Goal: Task Accomplishment & Management: Use online tool/utility

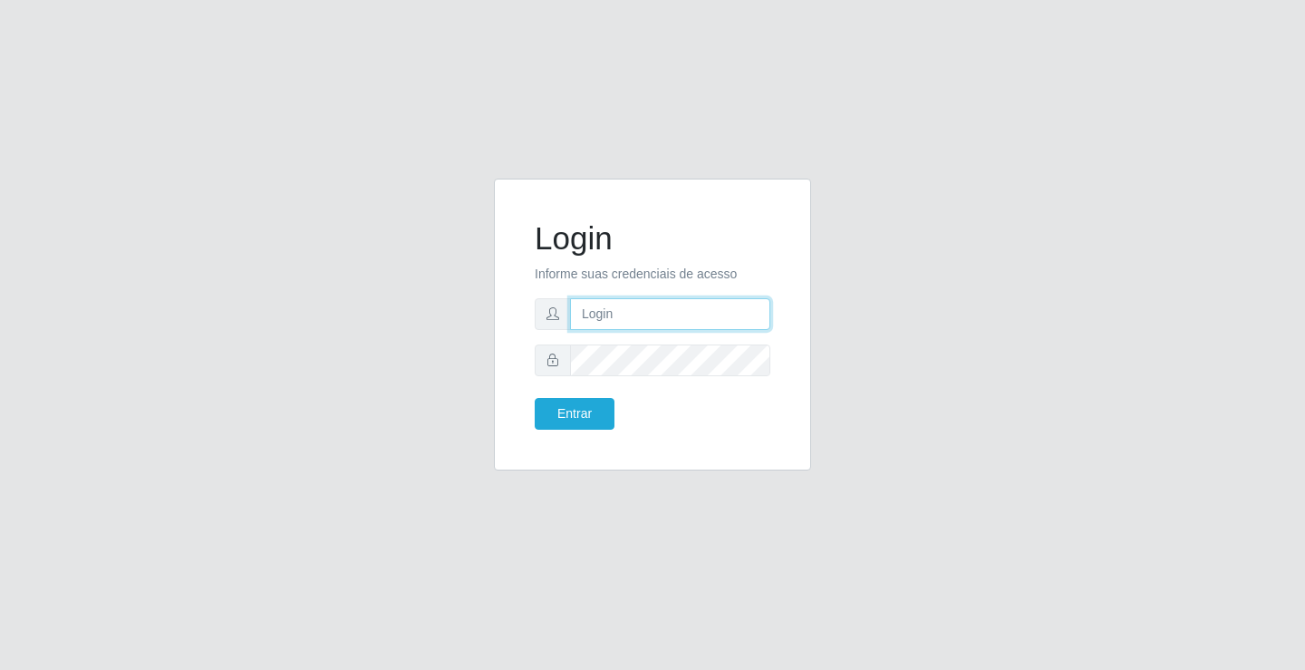
click at [619, 316] on input "text" at bounding box center [670, 314] width 200 height 32
type input "[PERSON_NAME]"
click at [535, 398] on button "Entrar" at bounding box center [575, 414] width 80 height 32
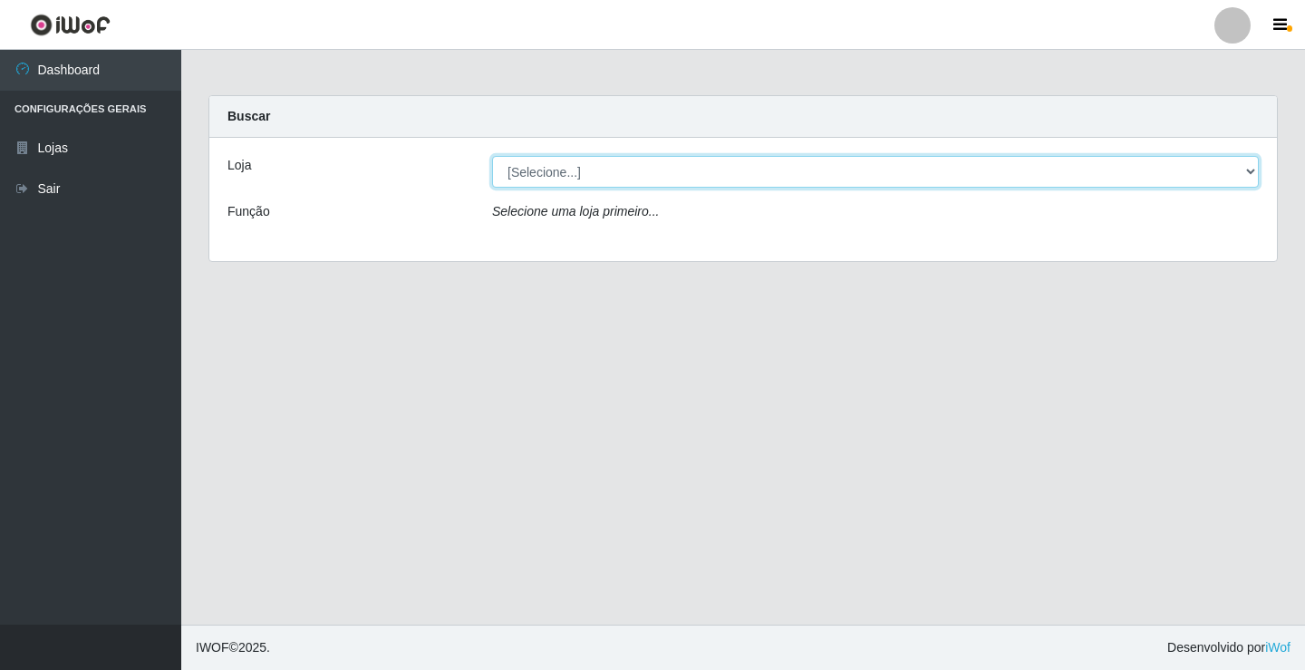
click at [547, 180] on select "[Selecione...] Ideal - Conceição" at bounding box center [875, 172] width 767 height 32
select select "231"
click at [492, 156] on select "[Selecione...] Ideal - Conceição" at bounding box center [875, 172] width 767 height 32
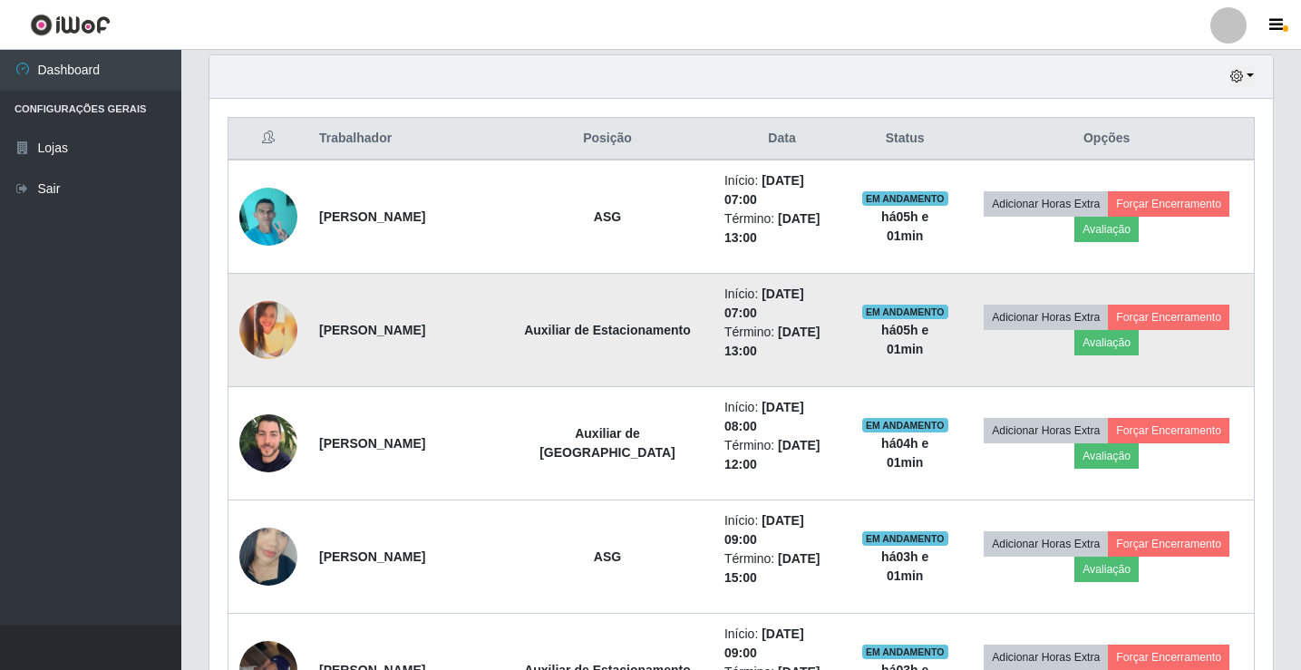
scroll to position [725, 0]
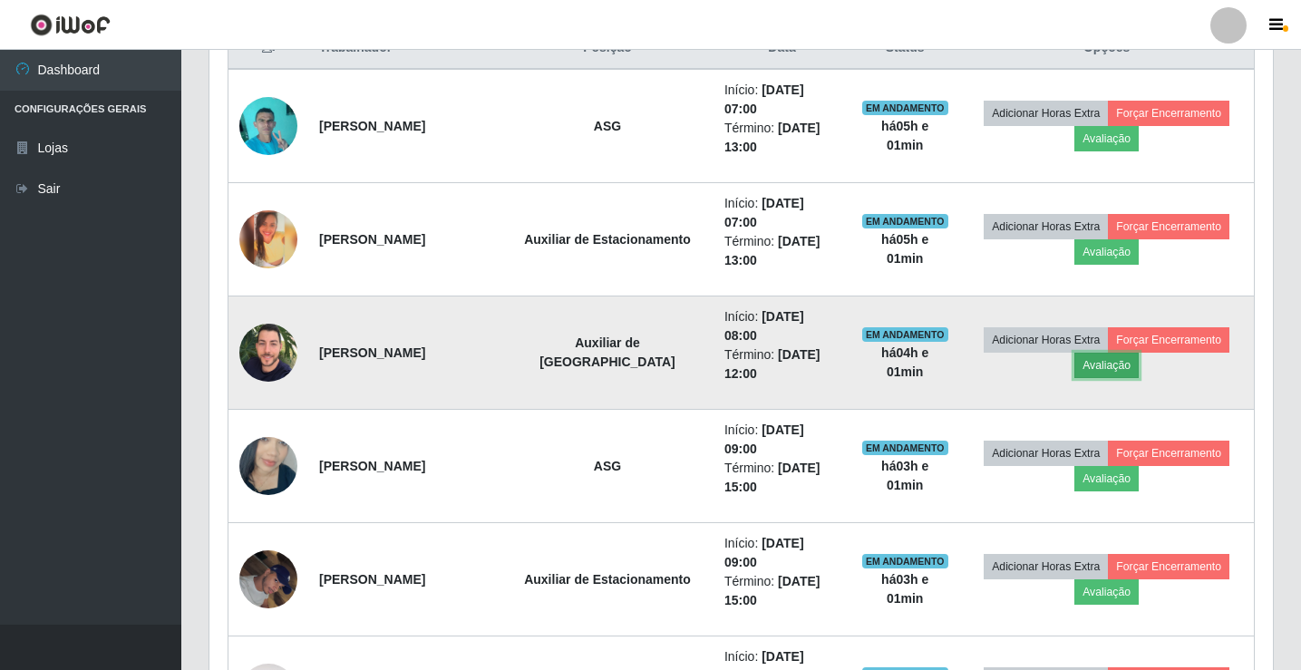
click at [1119, 373] on button "Avaliação" at bounding box center [1106, 365] width 64 height 25
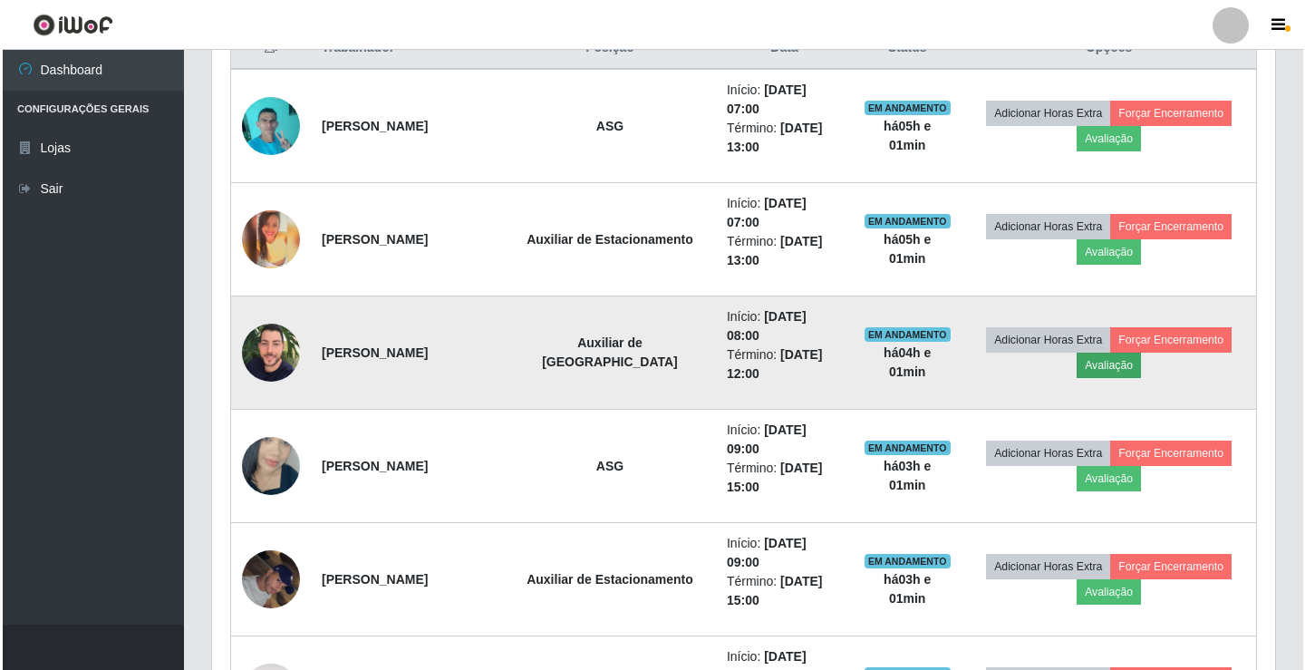
scroll to position [376, 1054]
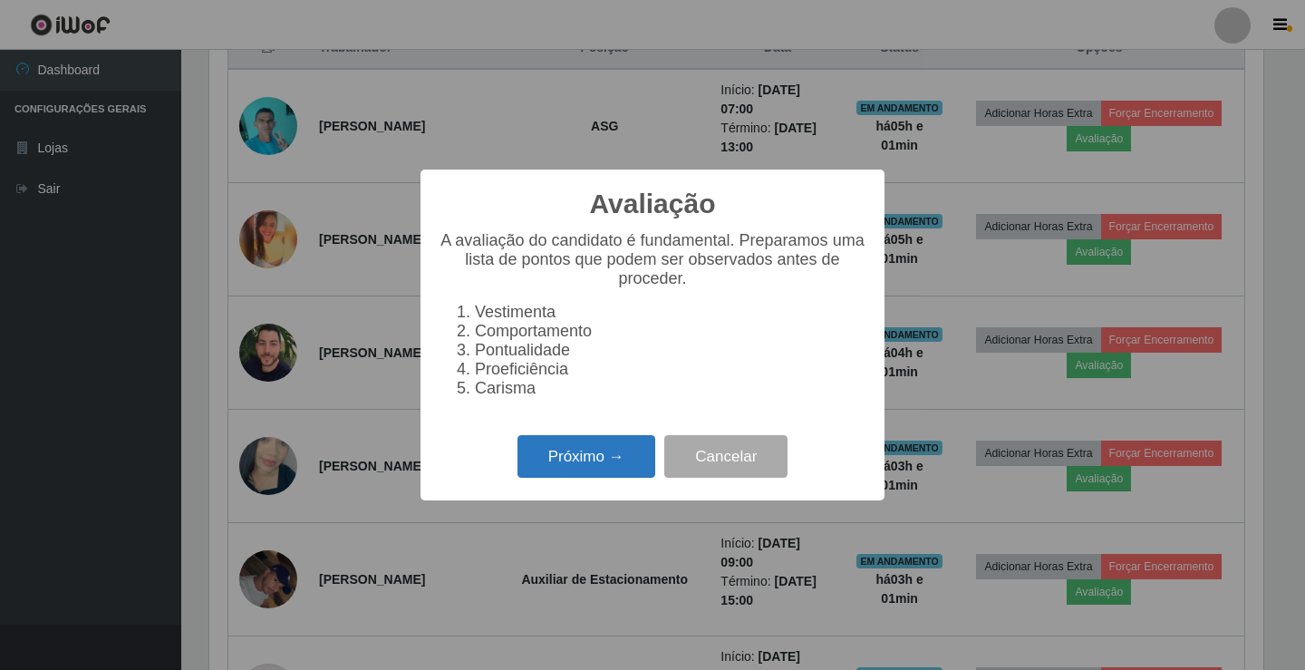
click at [612, 474] on button "Próximo →" at bounding box center [587, 456] width 138 height 43
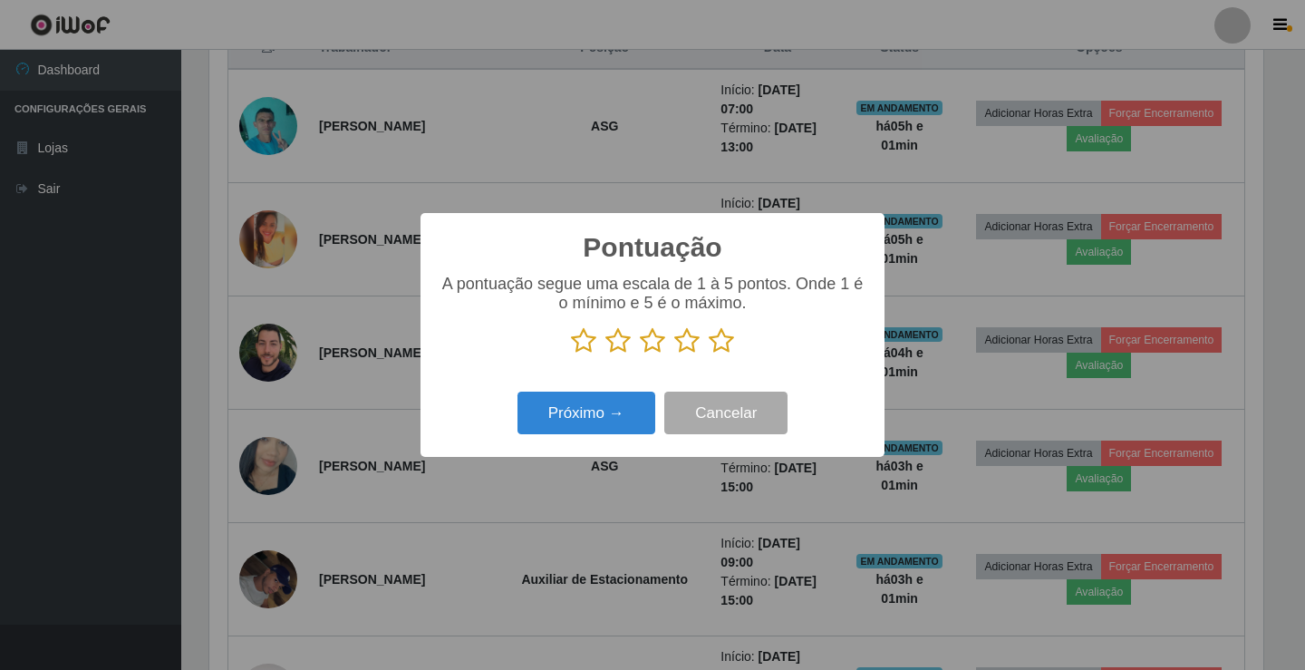
click at [688, 351] on icon at bounding box center [686, 340] width 25 height 27
click at [674, 354] on input "radio" at bounding box center [674, 354] width 0 height 0
click at [605, 423] on button "Próximo →" at bounding box center [587, 413] width 138 height 43
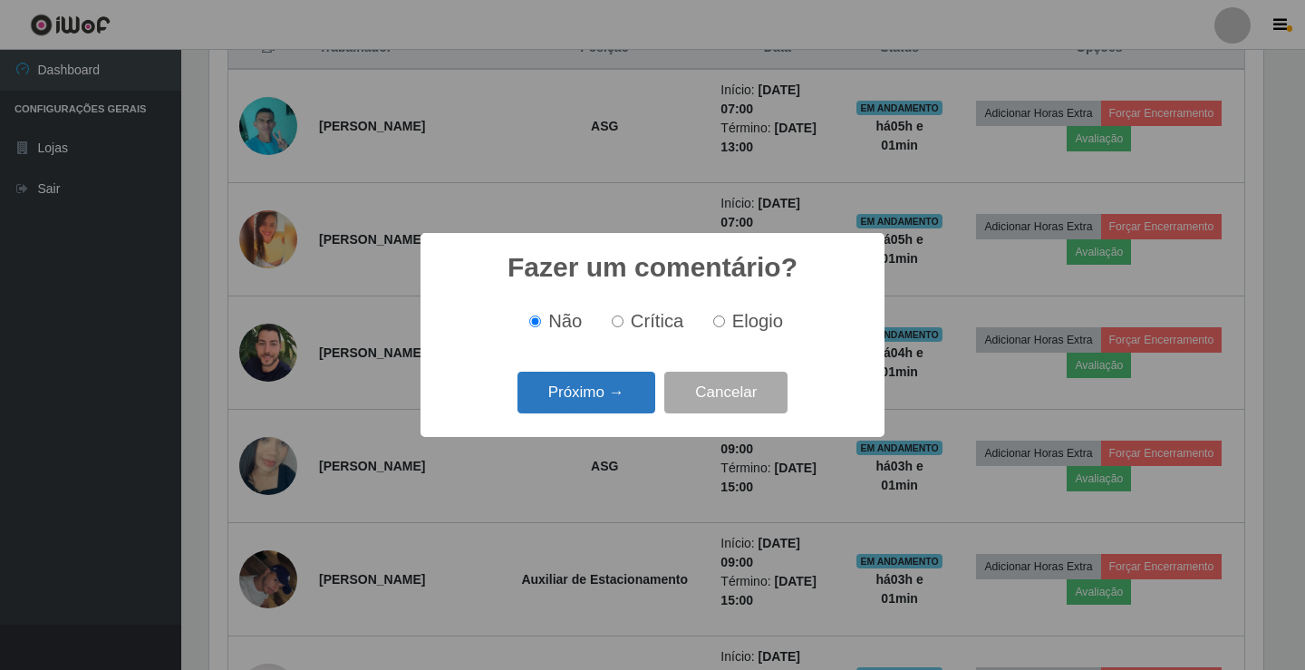
click at [618, 399] on button "Próximo →" at bounding box center [587, 393] width 138 height 43
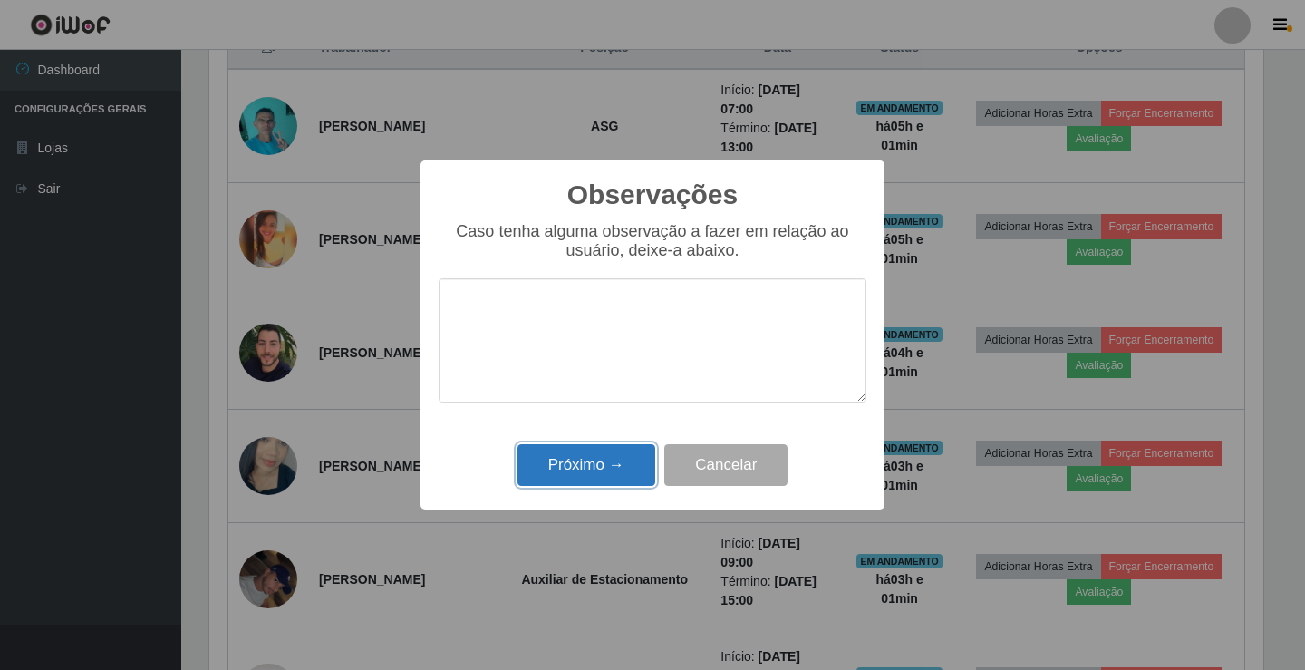
click at [610, 469] on button "Próximo →" at bounding box center [587, 465] width 138 height 43
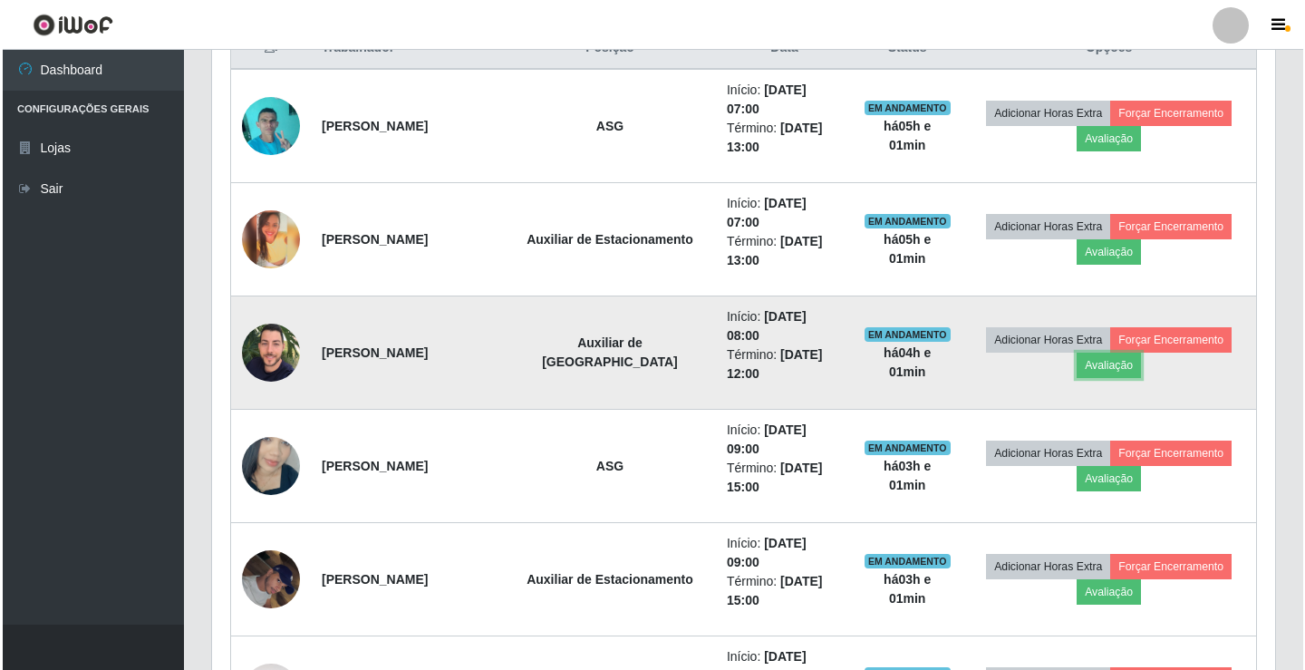
scroll to position [376, 1063]
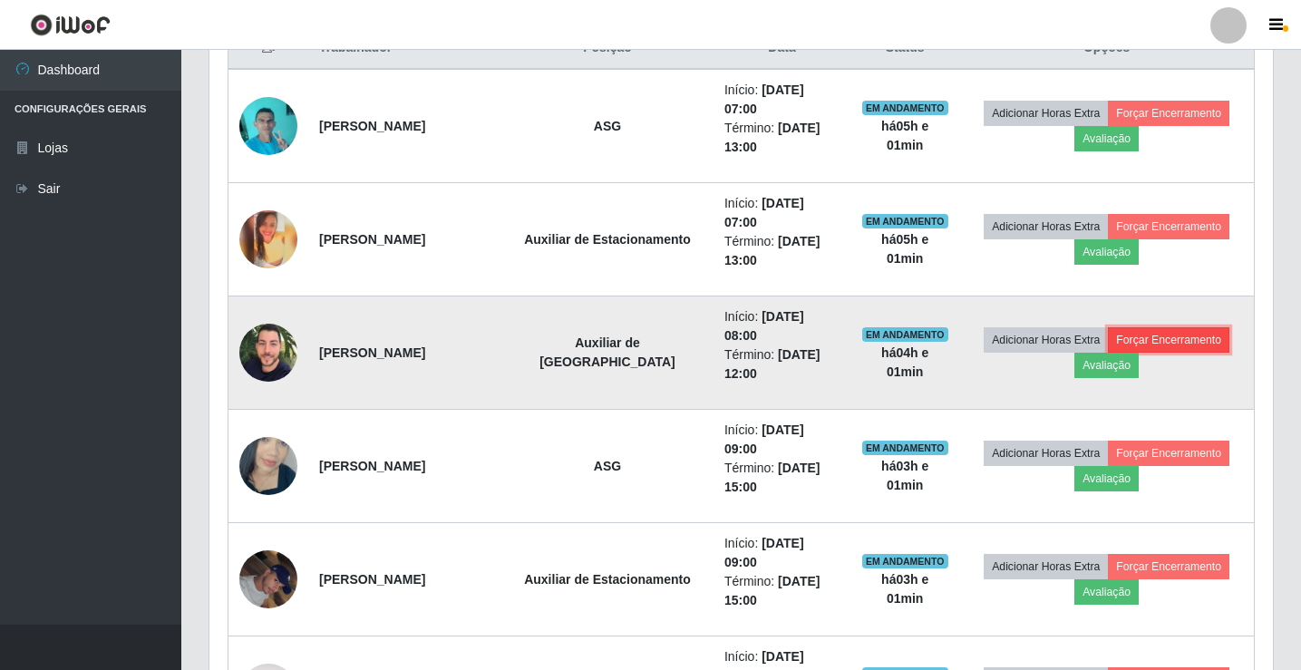
click at [1167, 345] on button "Forçar Encerramento" at bounding box center [1168, 339] width 121 height 25
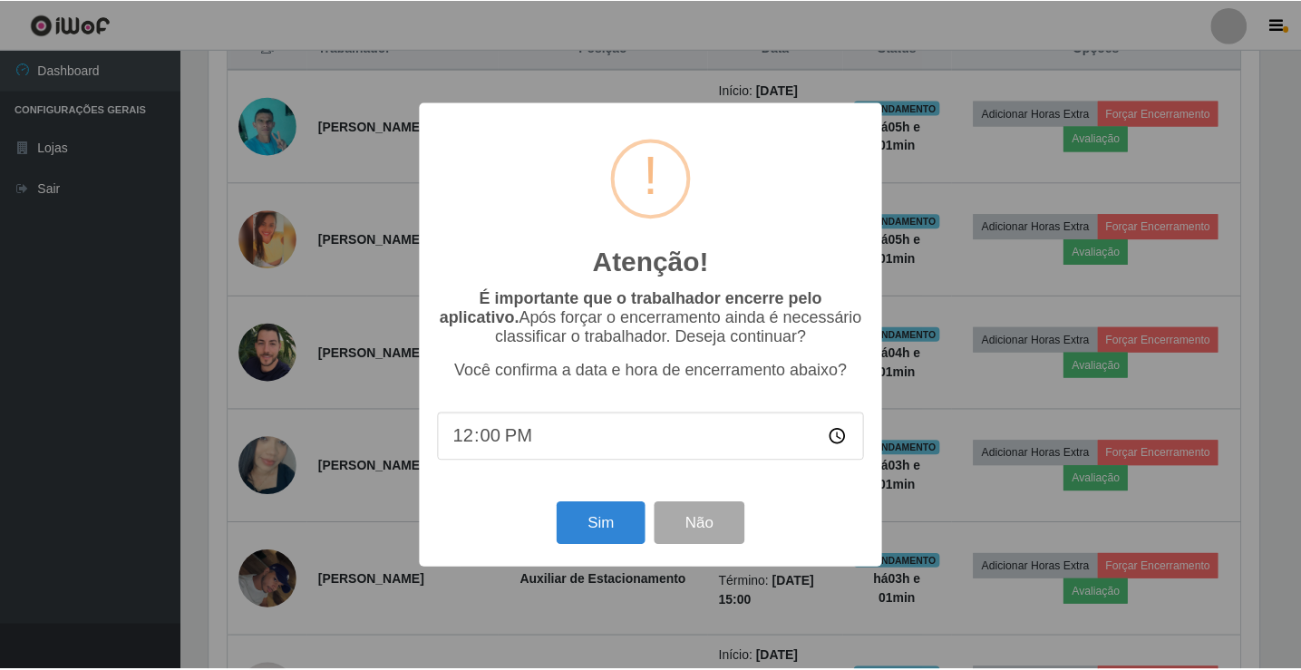
scroll to position [376, 1054]
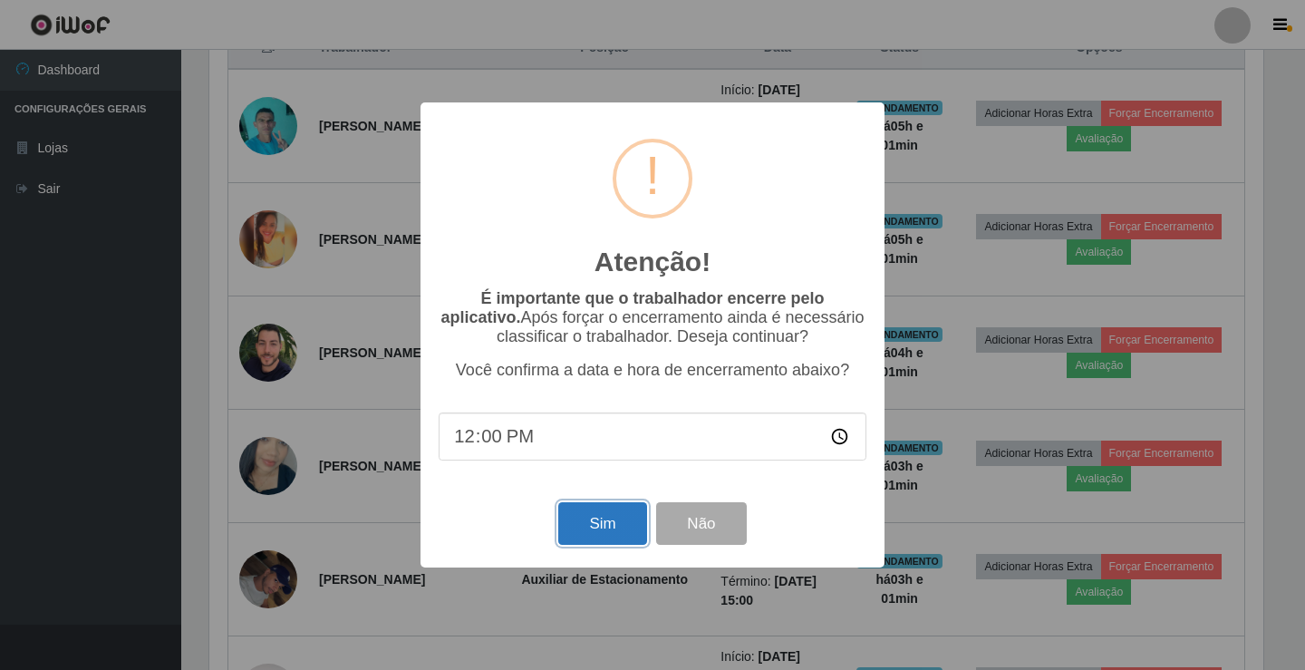
click at [616, 525] on button "Sim" at bounding box center [602, 523] width 88 height 43
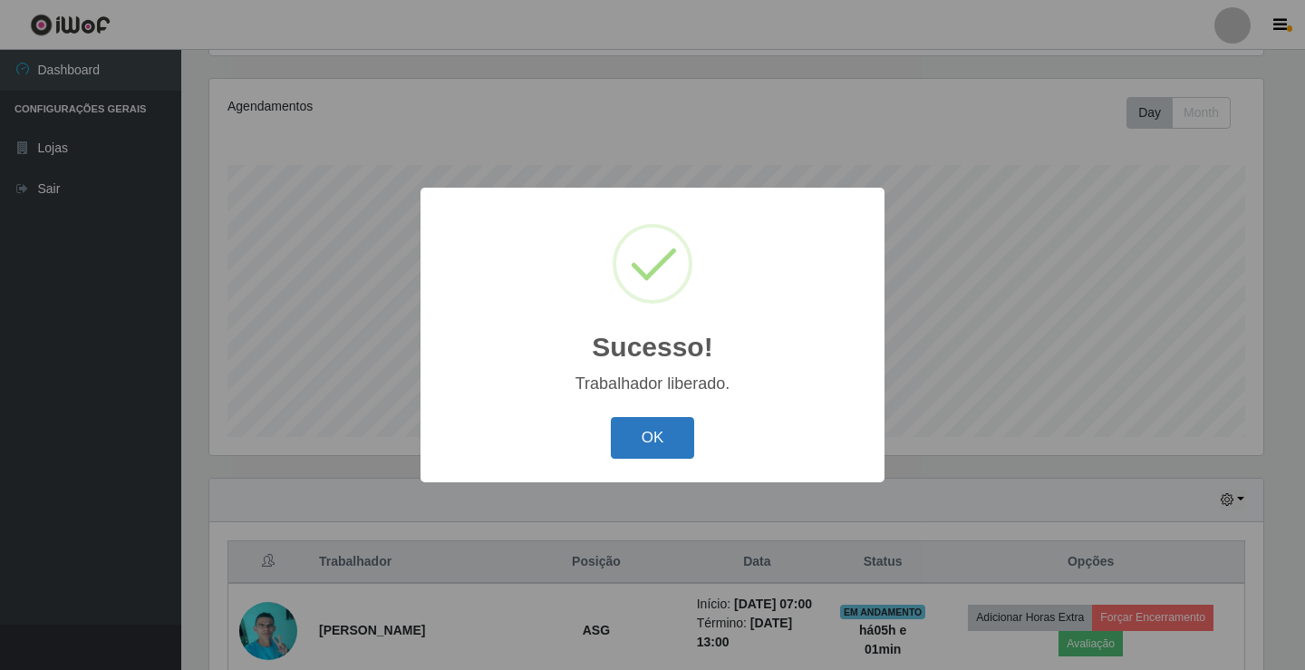
click at [636, 445] on button "OK" at bounding box center [653, 438] width 84 height 43
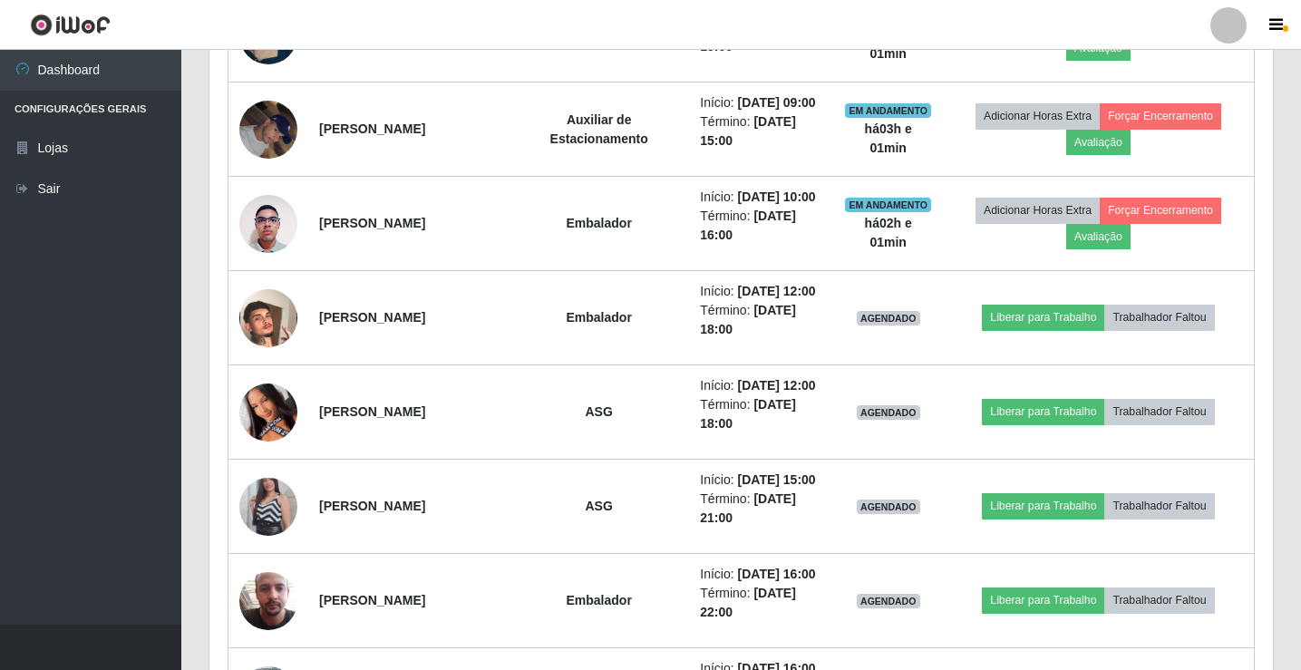
scroll to position [1027, 0]
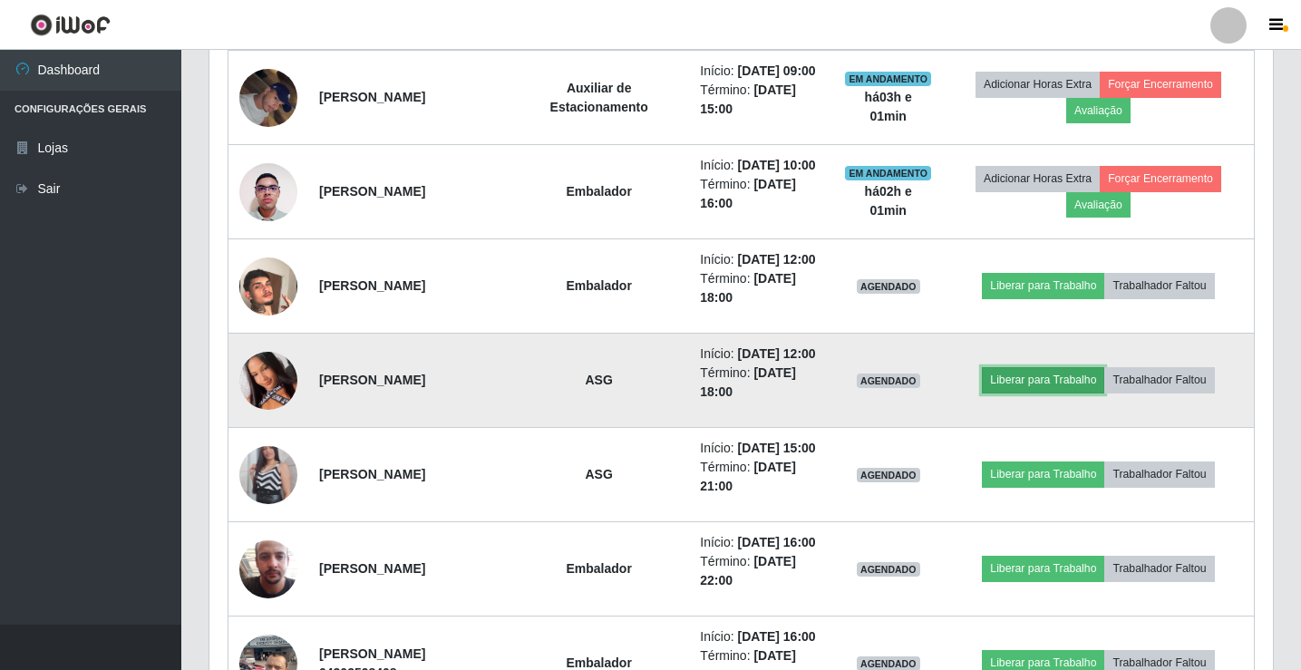
click at [1069, 392] on button "Liberar para Trabalho" at bounding box center [1043, 379] width 122 height 25
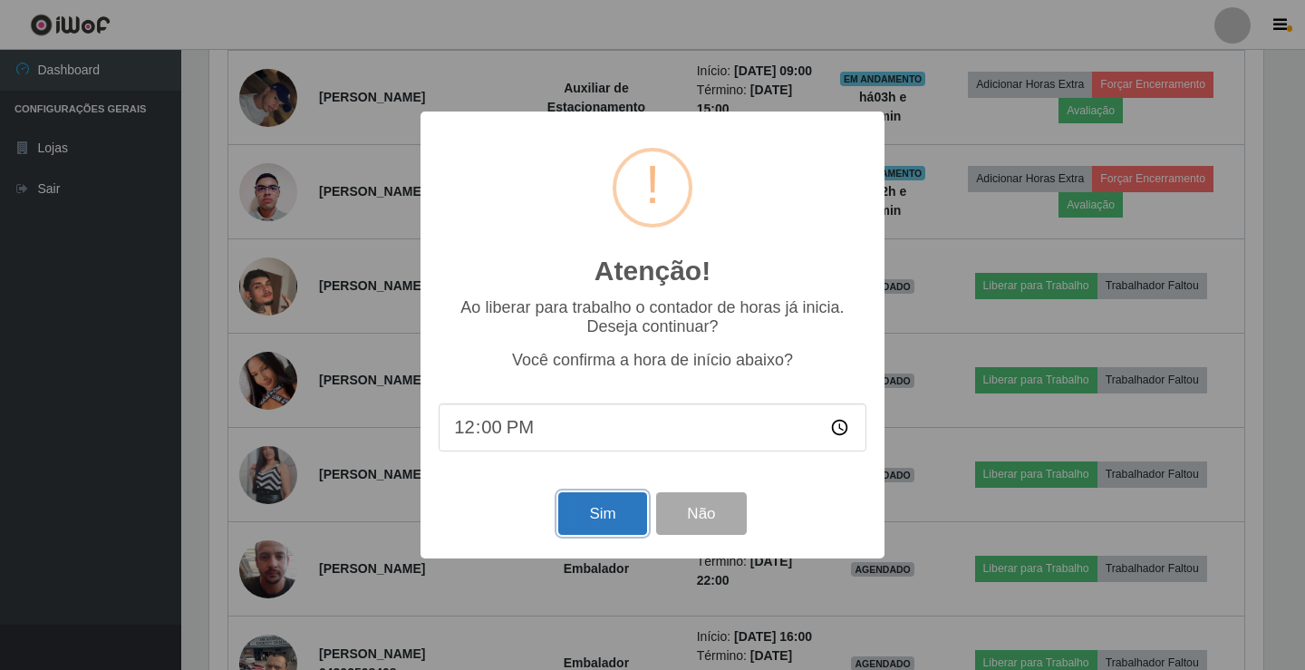
click at [626, 513] on button "Sim" at bounding box center [602, 513] width 88 height 43
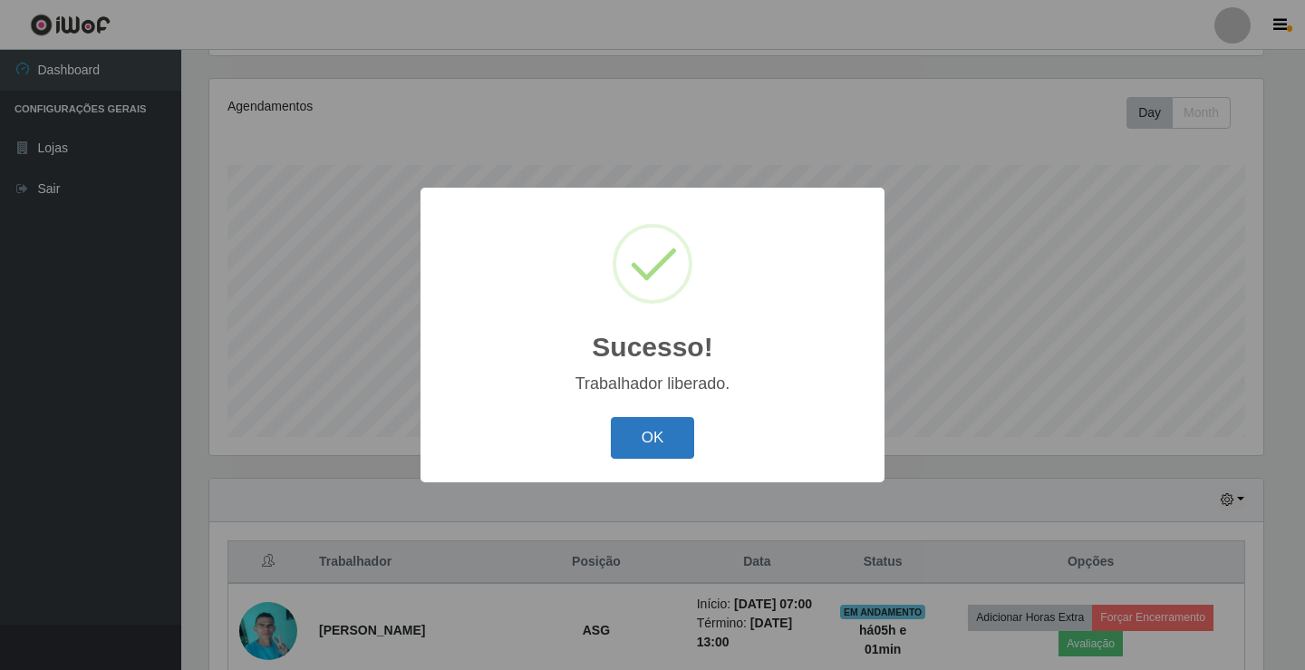
click at [634, 440] on button "OK" at bounding box center [653, 438] width 84 height 43
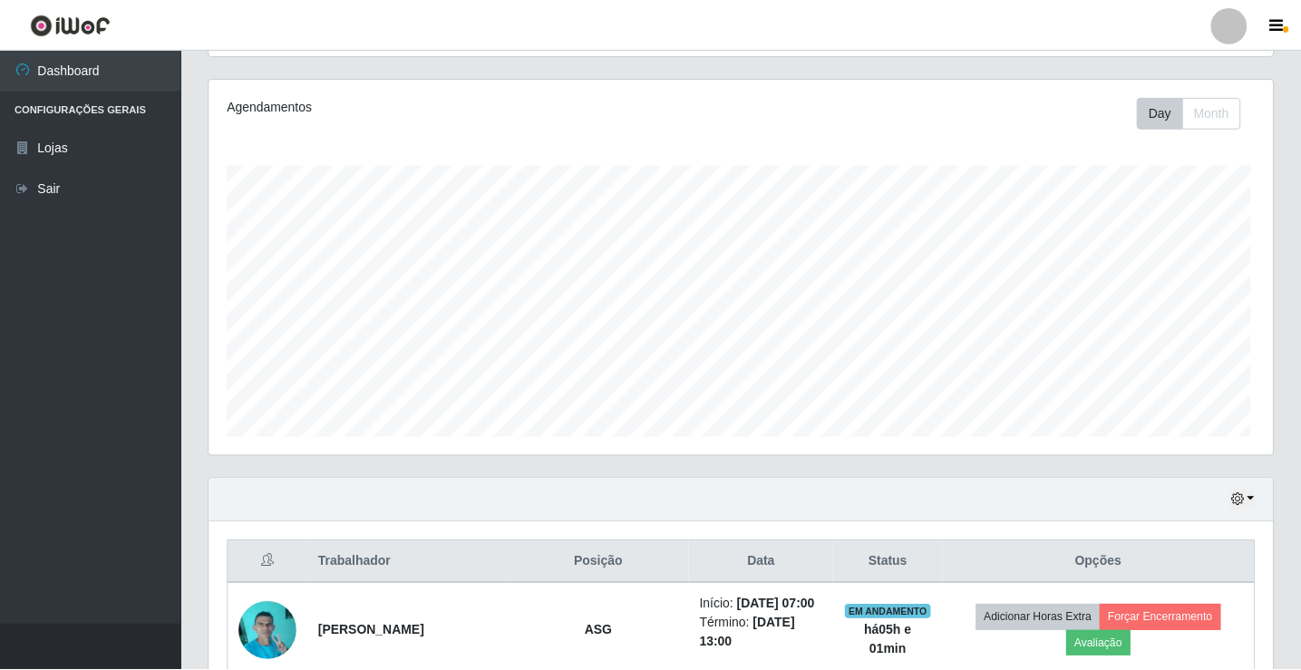
scroll to position [0, 0]
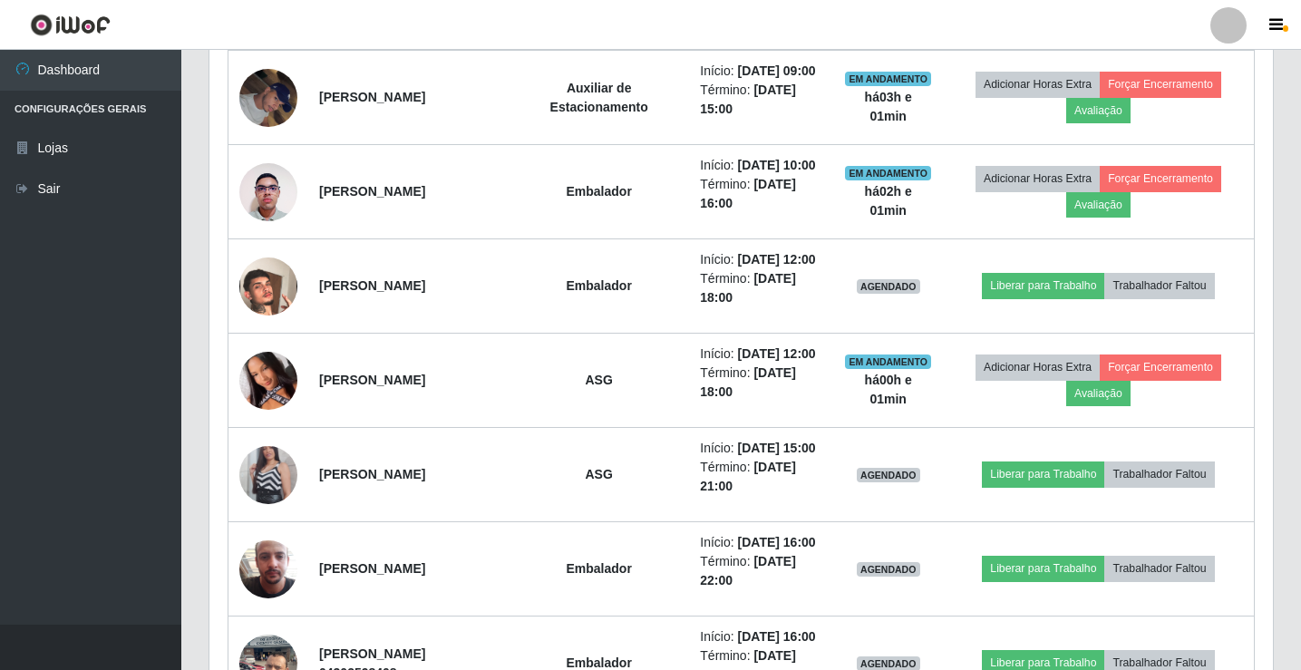
click at [1220, 17] on div at bounding box center [1228, 25] width 36 height 36
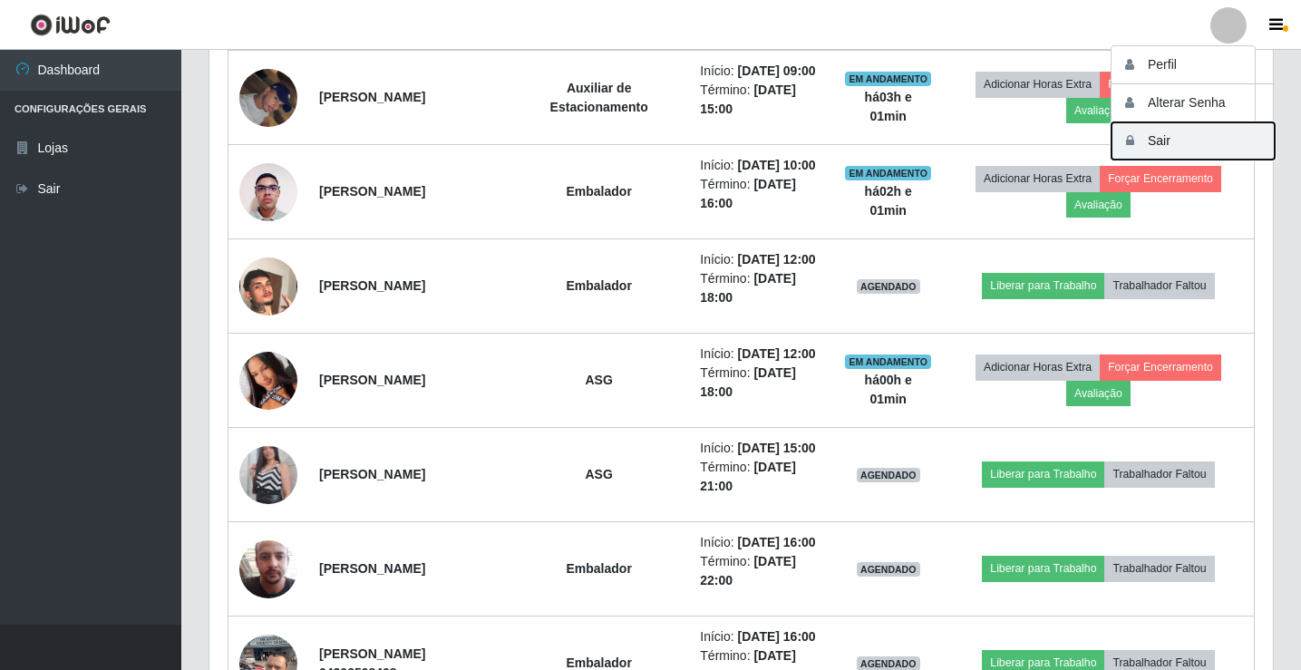
click at [1183, 136] on button "Sair" at bounding box center [1192, 140] width 163 height 37
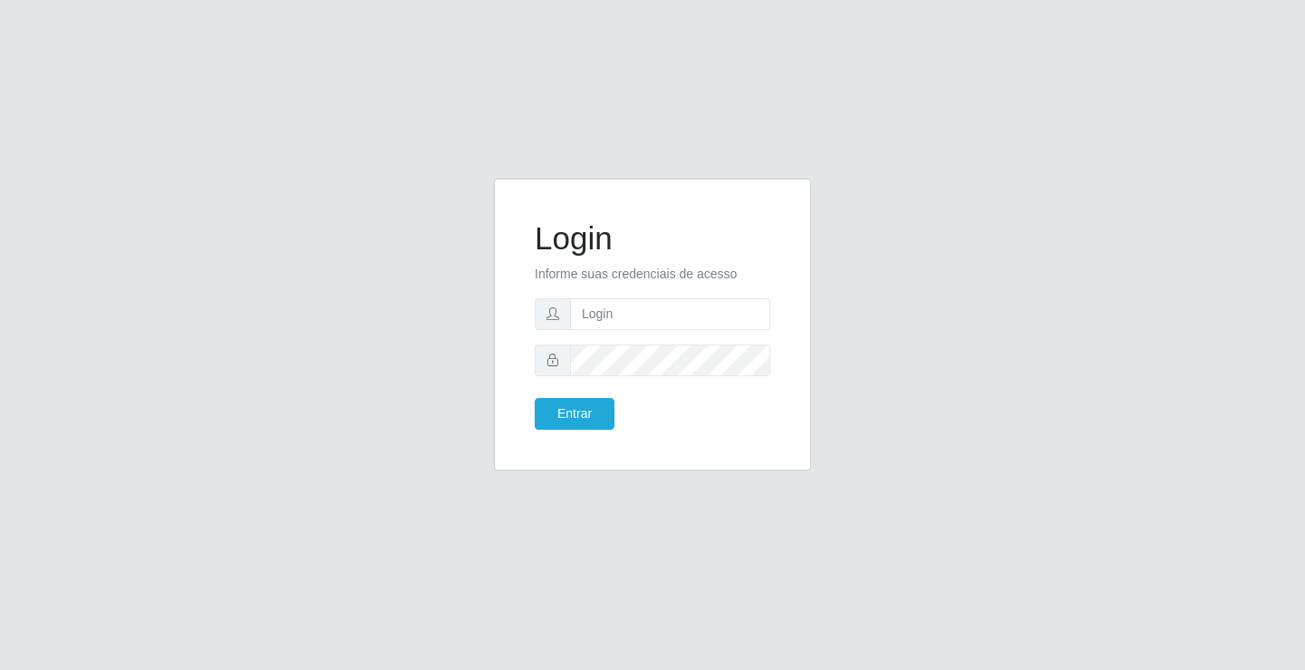
click at [678, 296] on form "Login Informe suas credenciais de acesso Entrar" at bounding box center [653, 324] width 236 height 210
click at [683, 320] on input "text" at bounding box center [670, 314] width 200 height 32
type input "[PERSON_NAME]"
click at [535, 398] on button "Entrar" at bounding box center [575, 414] width 80 height 32
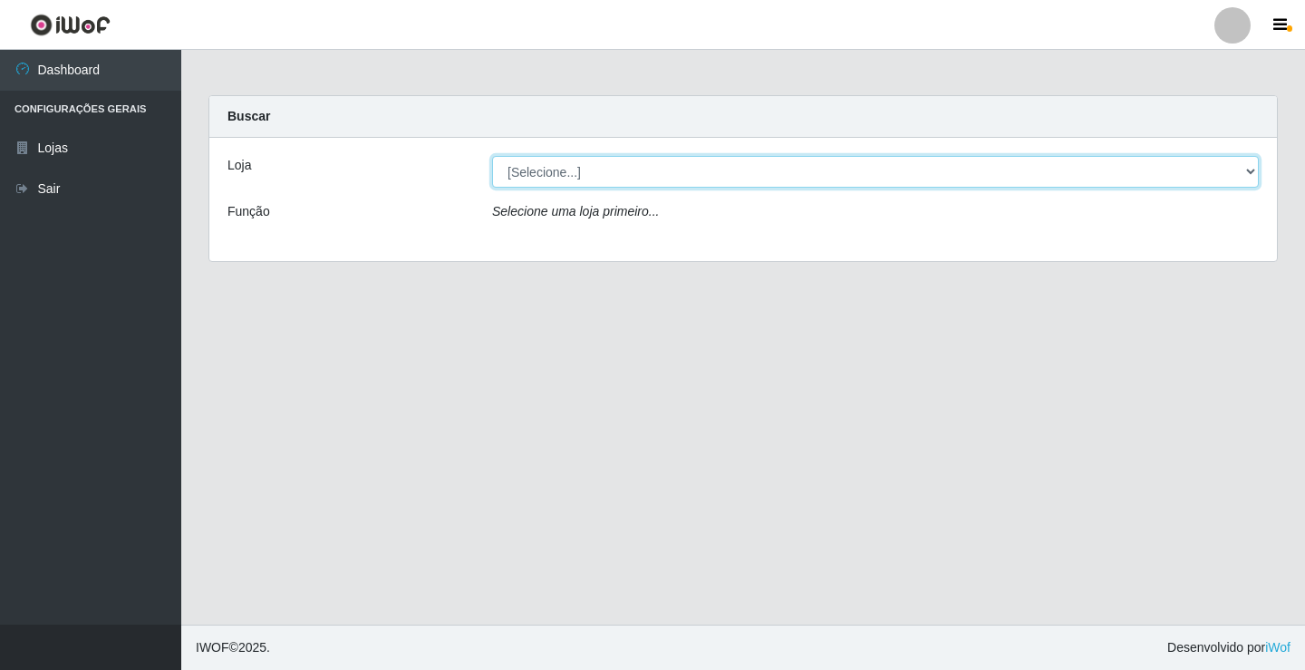
click at [522, 169] on select "[Selecione...] Ideal - Conceição" at bounding box center [875, 172] width 767 height 32
select select "231"
click at [492, 156] on select "[Selecione...] Ideal - Conceição" at bounding box center [875, 172] width 767 height 32
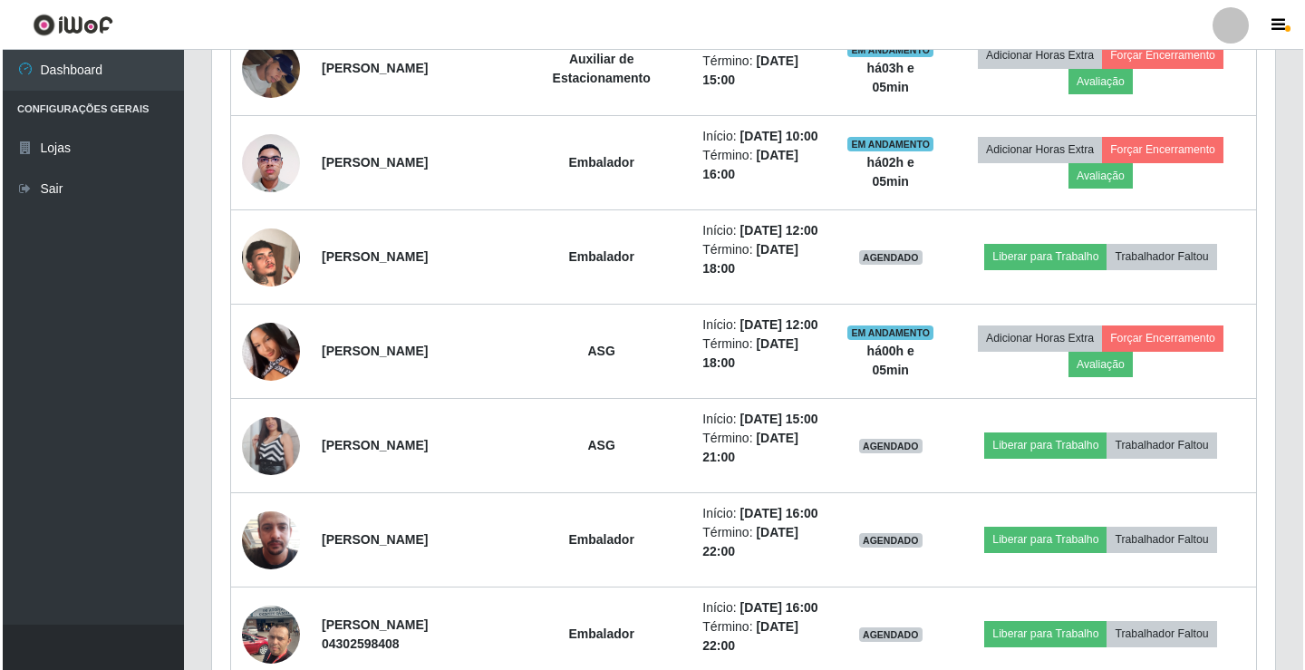
scroll to position [1088, 0]
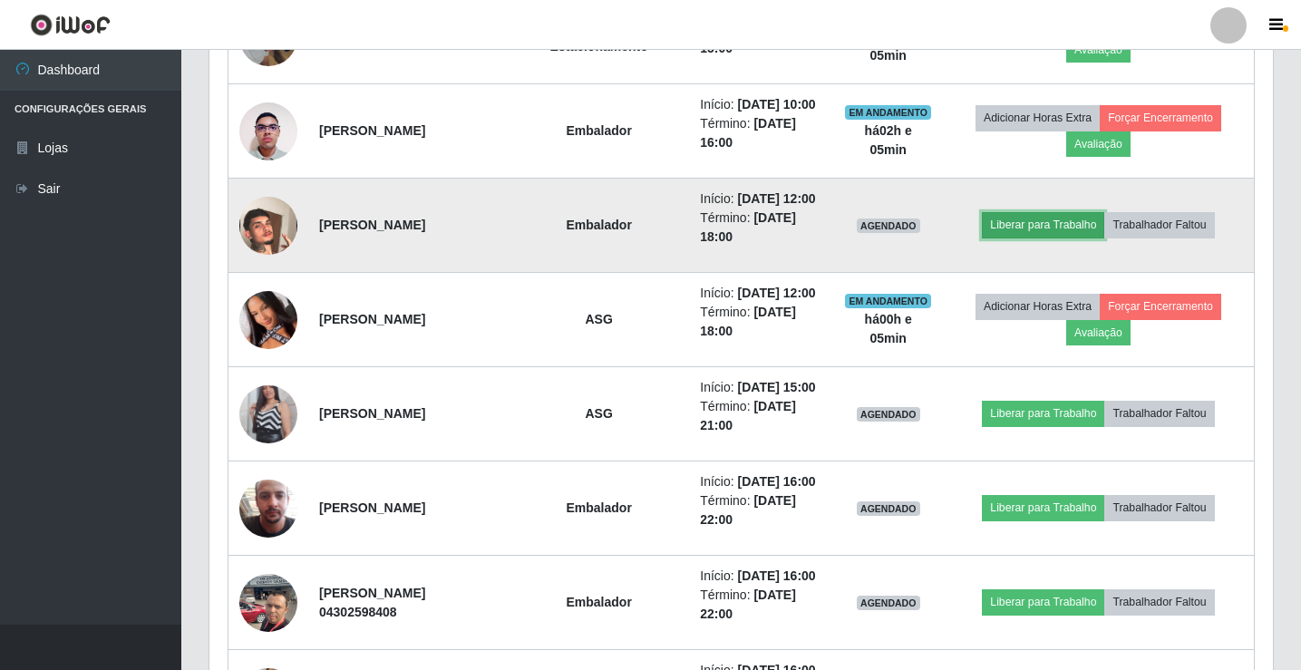
click at [1068, 237] on button "Liberar para Trabalho" at bounding box center [1043, 224] width 122 height 25
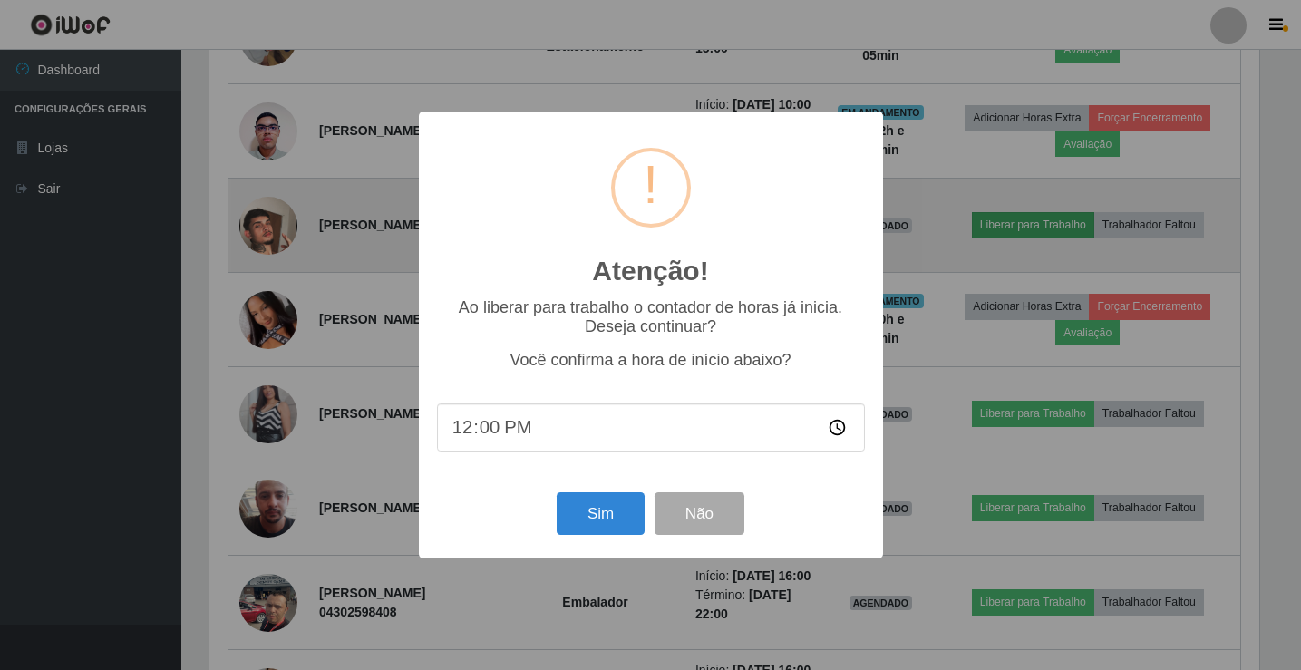
scroll to position [376, 1054]
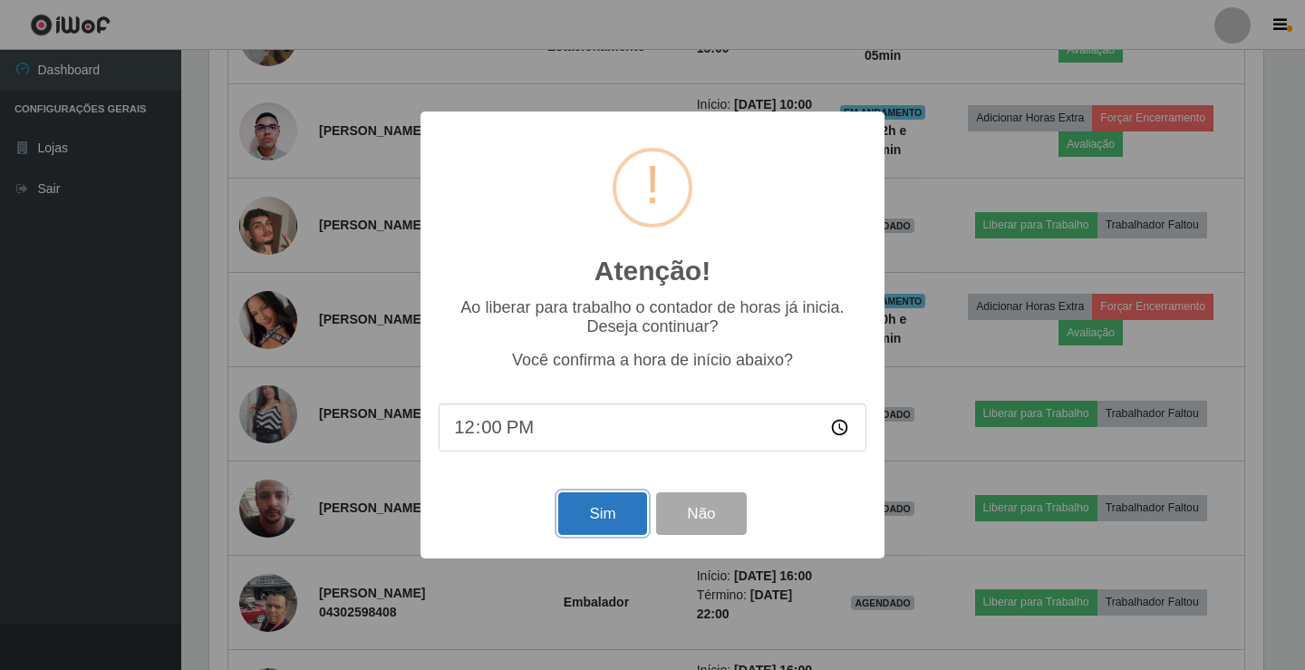
click at [625, 532] on button "Sim" at bounding box center [602, 513] width 88 height 43
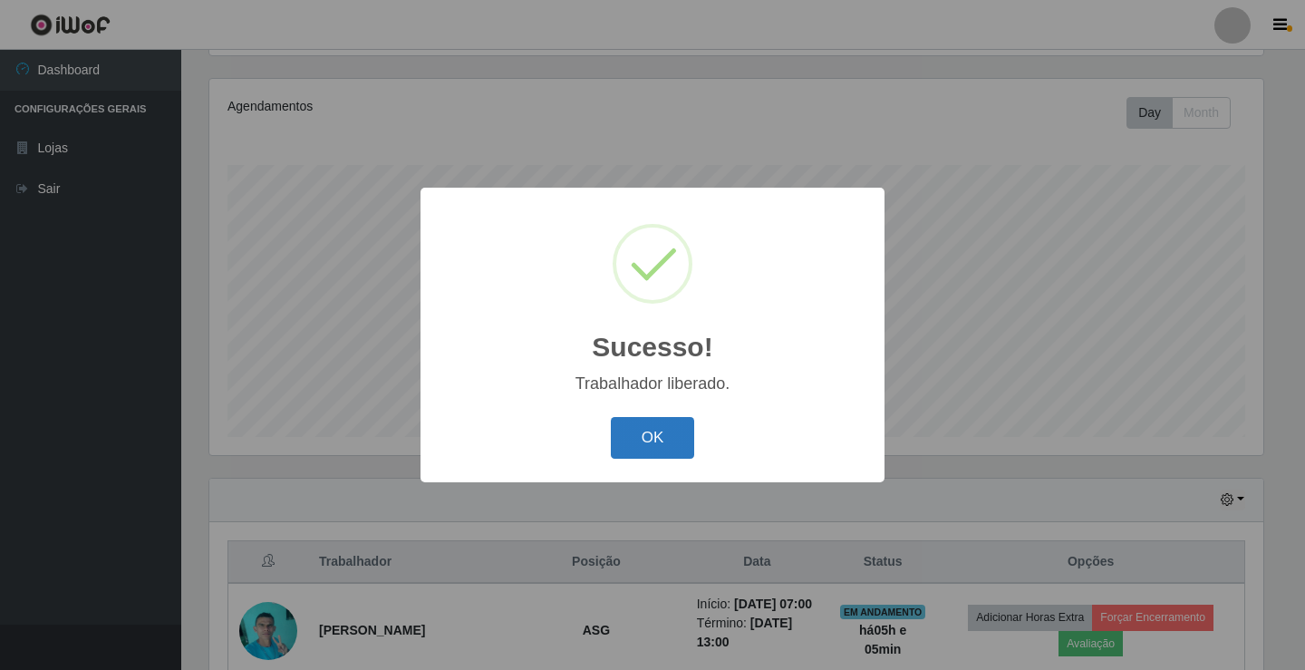
click at [662, 448] on button "OK" at bounding box center [653, 438] width 84 height 43
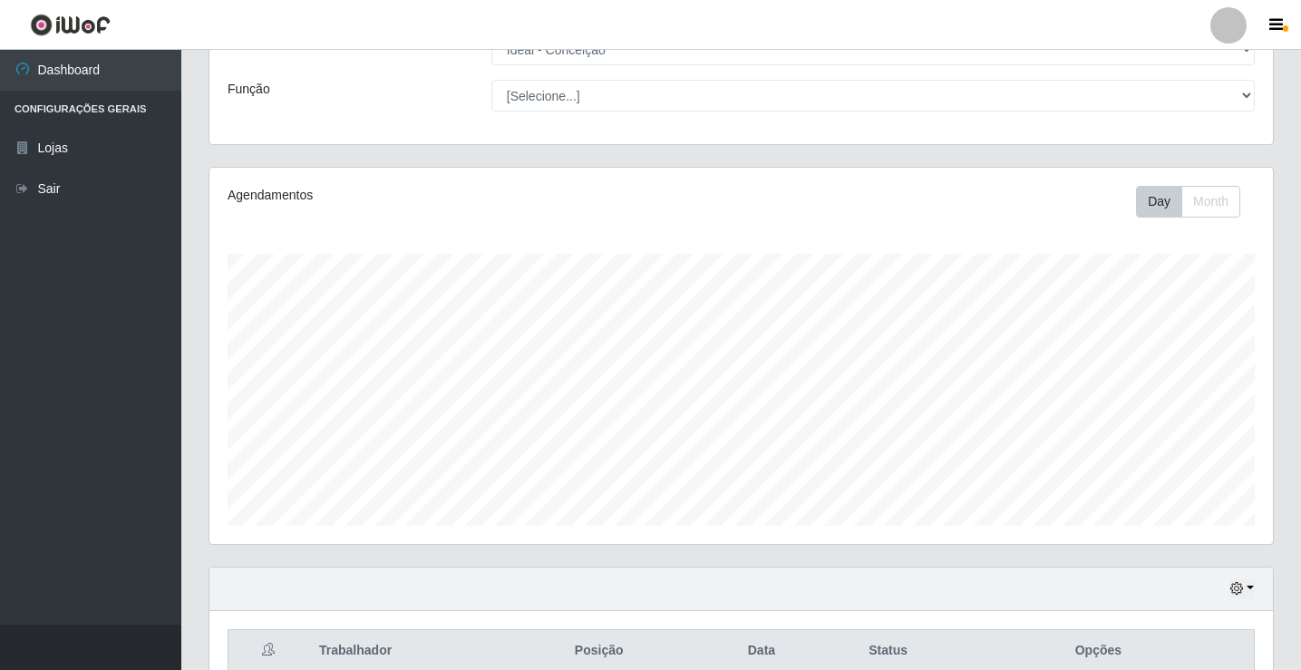
scroll to position [121, 0]
click at [1227, 36] on div at bounding box center [1228, 25] width 36 height 36
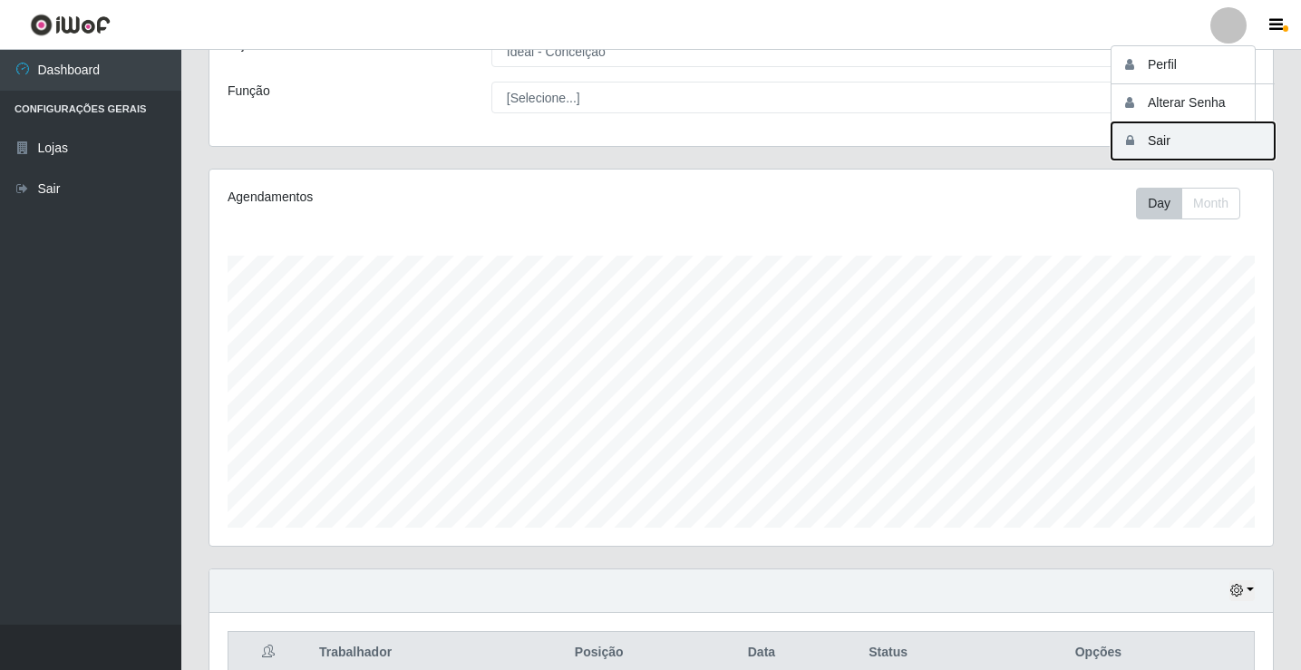
click at [1215, 146] on button "Sair" at bounding box center [1192, 140] width 163 height 37
